Goal: Information Seeking & Learning: Learn about a topic

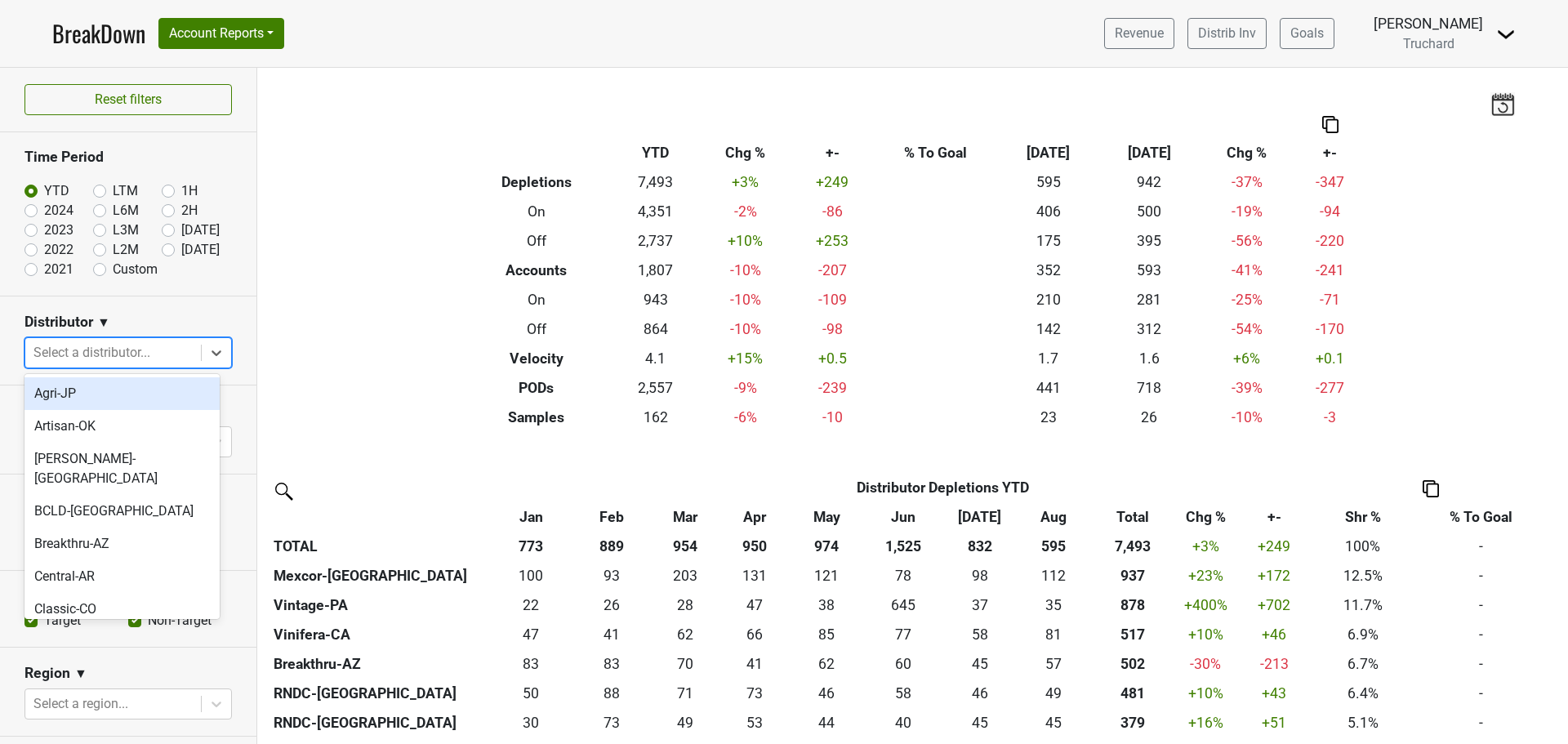
click at [161, 351] on div at bounding box center [112, 353] width 160 height 23
click at [221, 297] on section "Distributor ▼ option Agri-JP focused, 1 of 51. 51 results available. Use Up and…" at bounding box center [128, 341] width 256 height 89
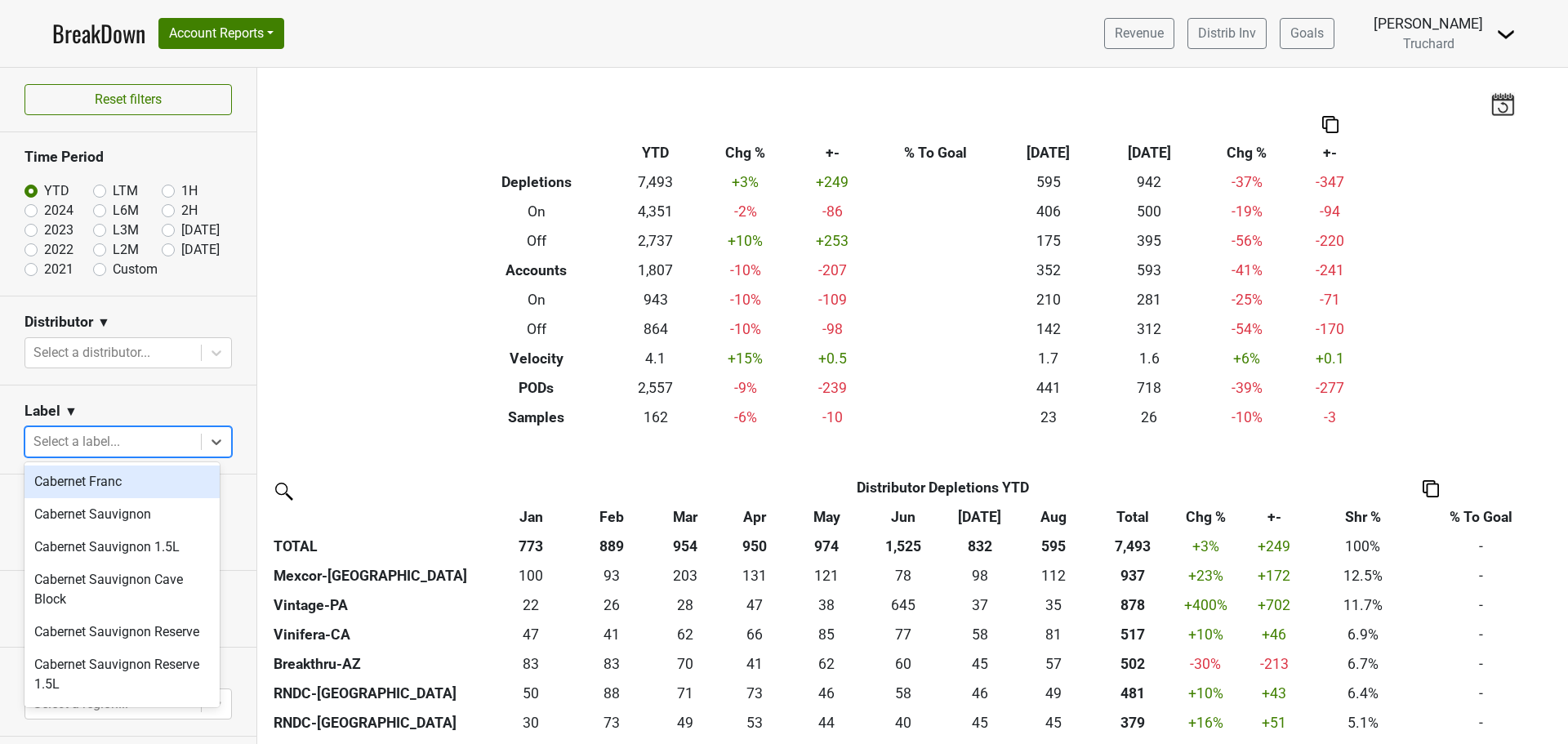
click at [131, 436] on div at bounding box center [112, 442] width 160 height 23
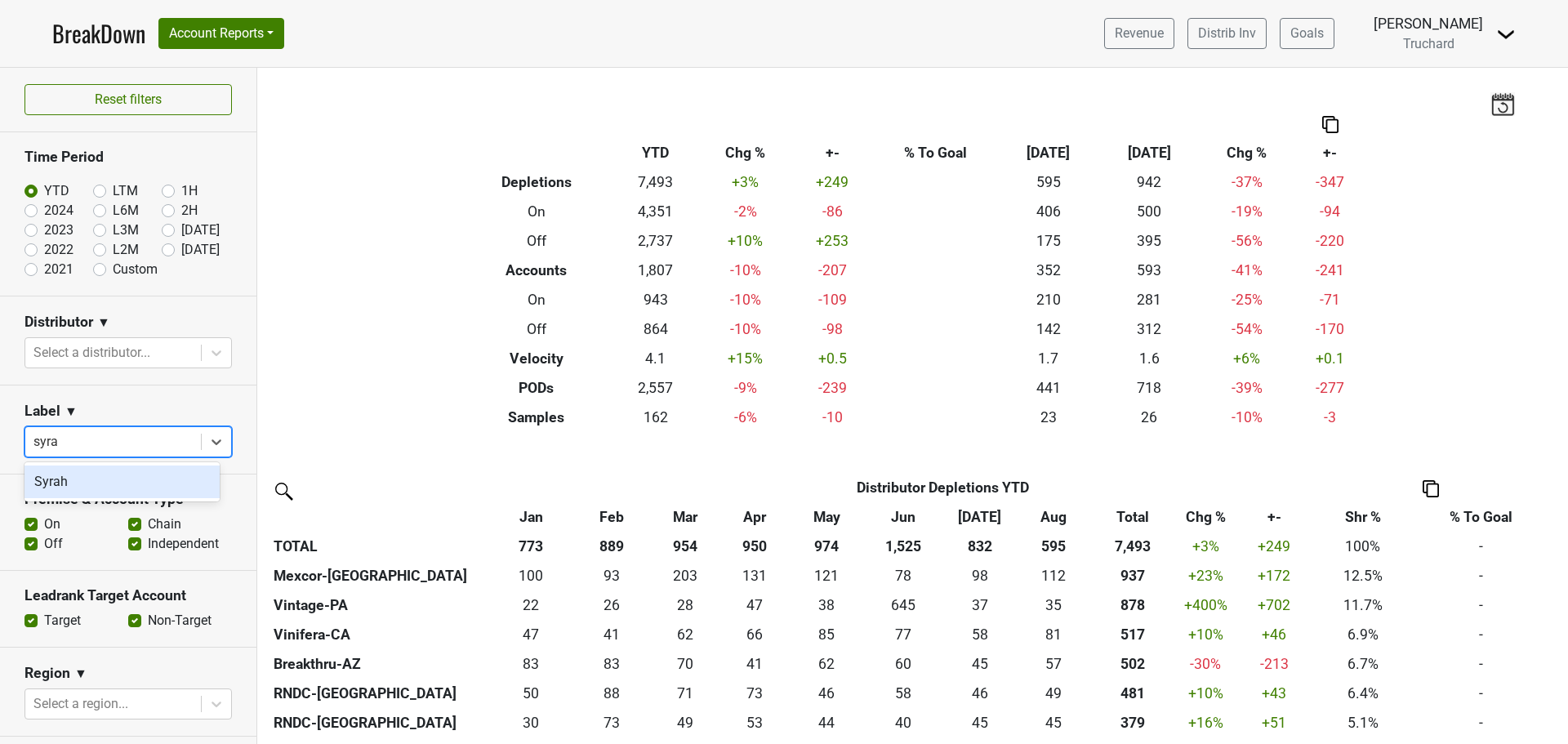
type input "syrah"
click at [122, 480] on div "Syrah" at bounding box center [122, 482] width 195 height 33
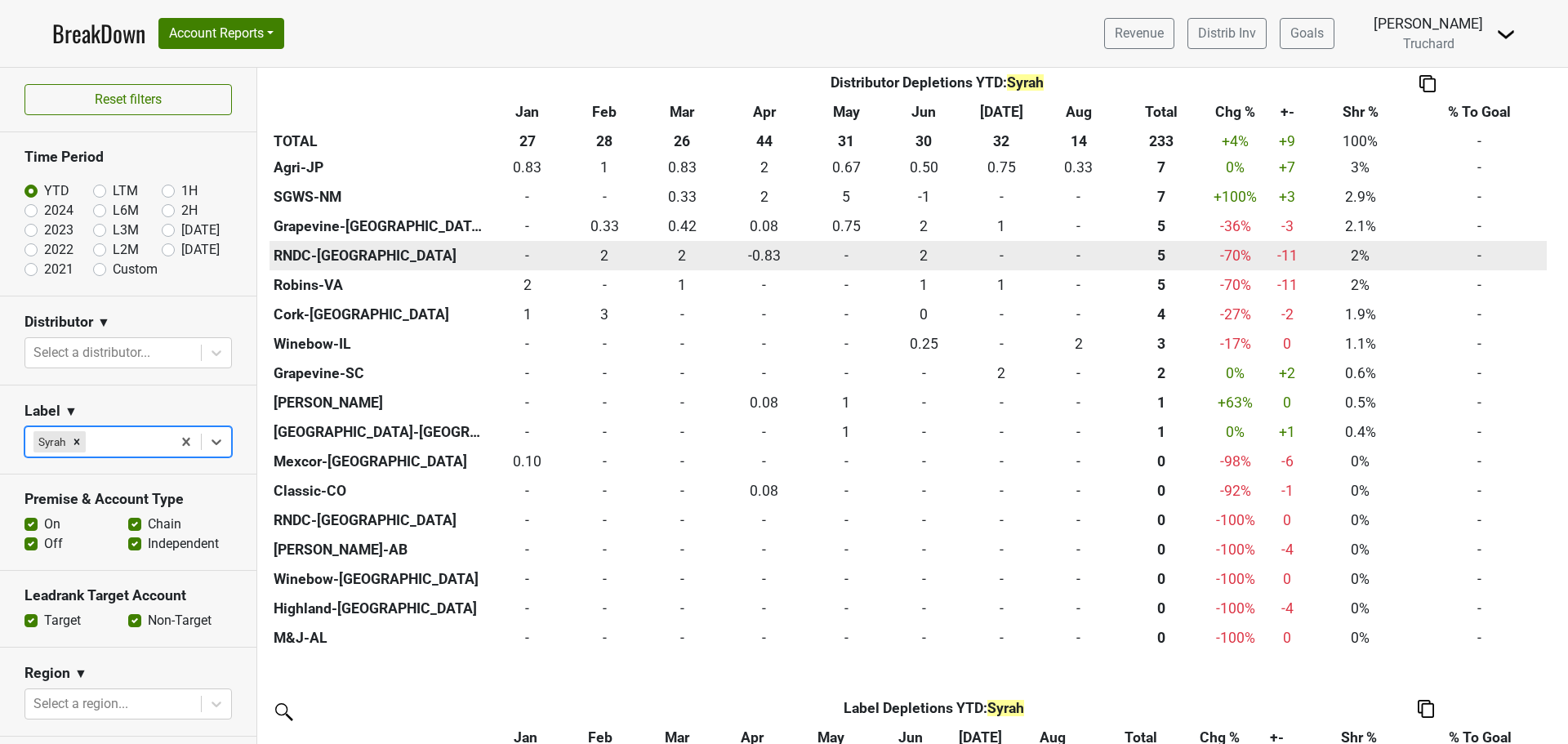
scroll to position [723, 0]
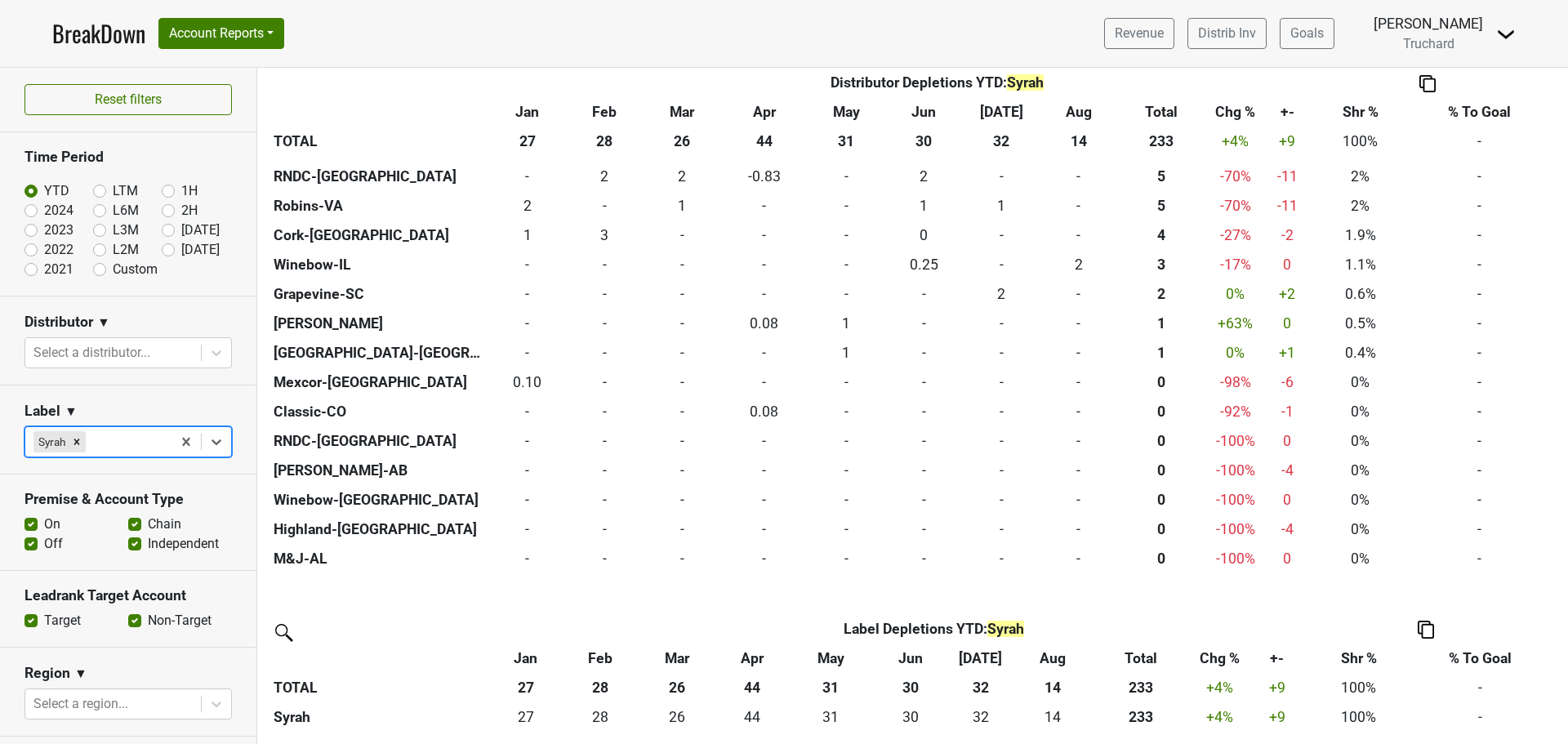
click at [112, 190] on label "LTM" at bounding box center [125, 191] width 26 height 20
click at [93, 190] on input "LTM" at bounding box center [126, 189] width 65 height 17
radio input "true"
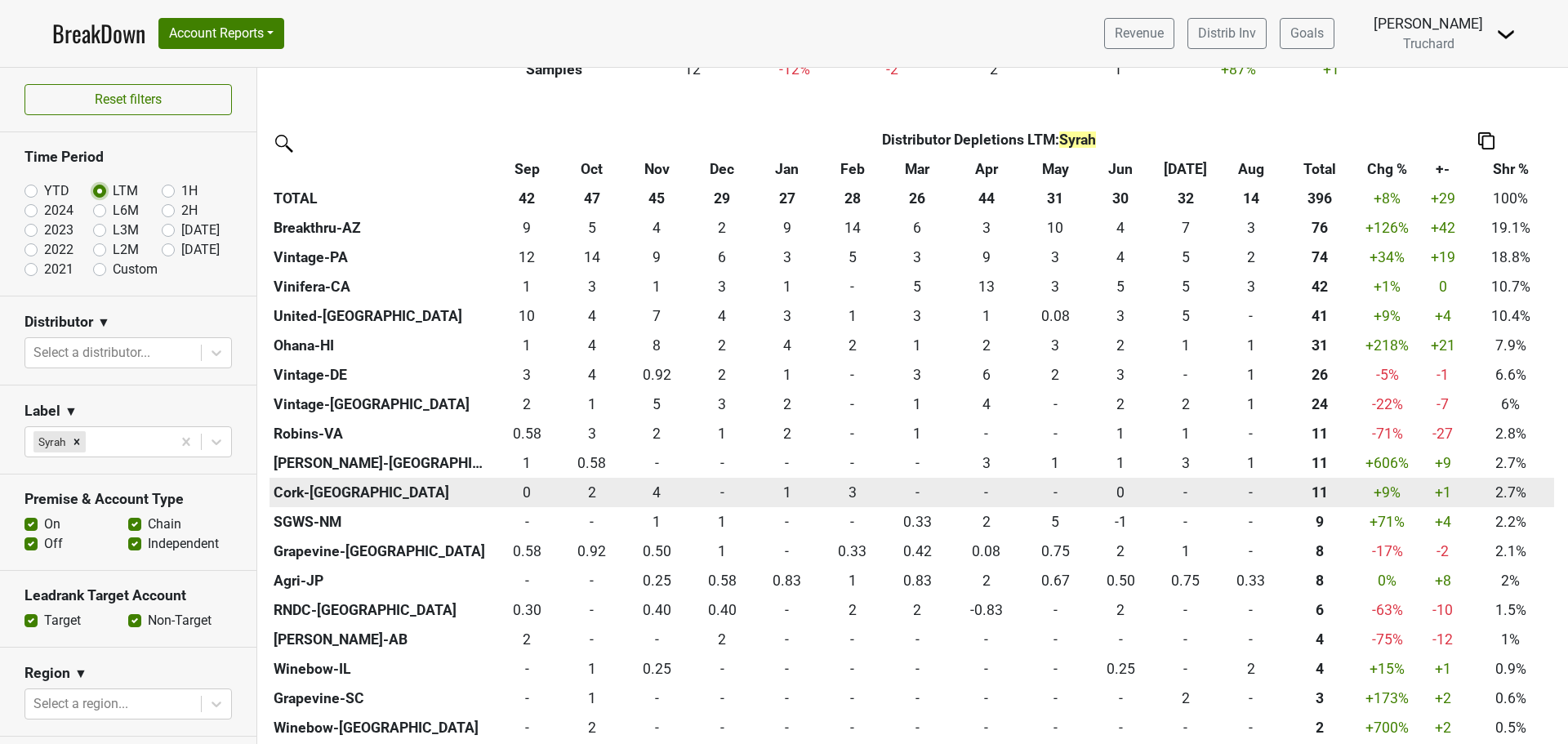
scroll to position [327, 0]
